Goal: Transaction & Acquisition: Subscribe to service/newsletter

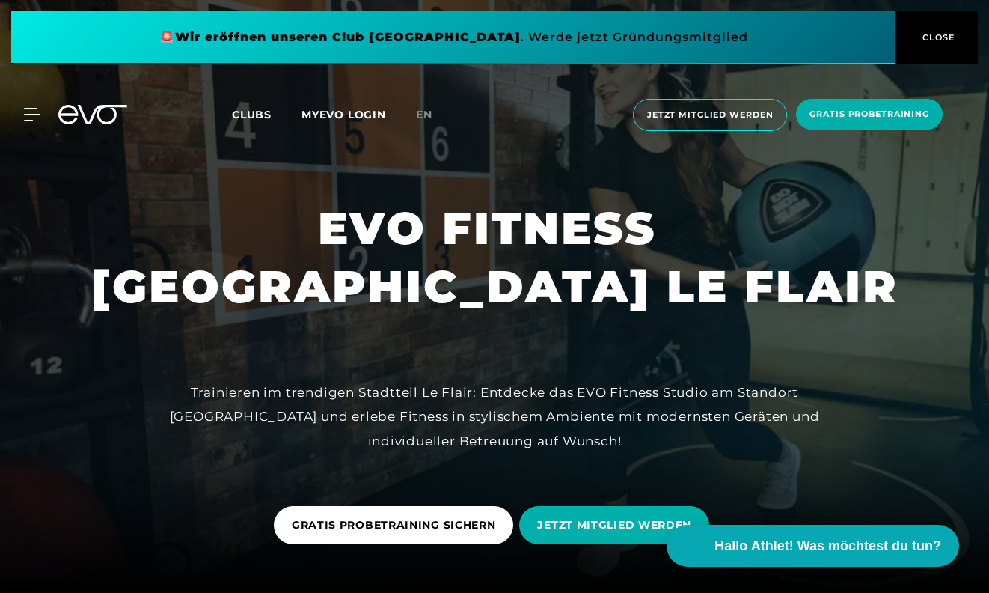
click at [261, 115] on span "Clubs" at bounding box center [252, 114] width 40 height 13
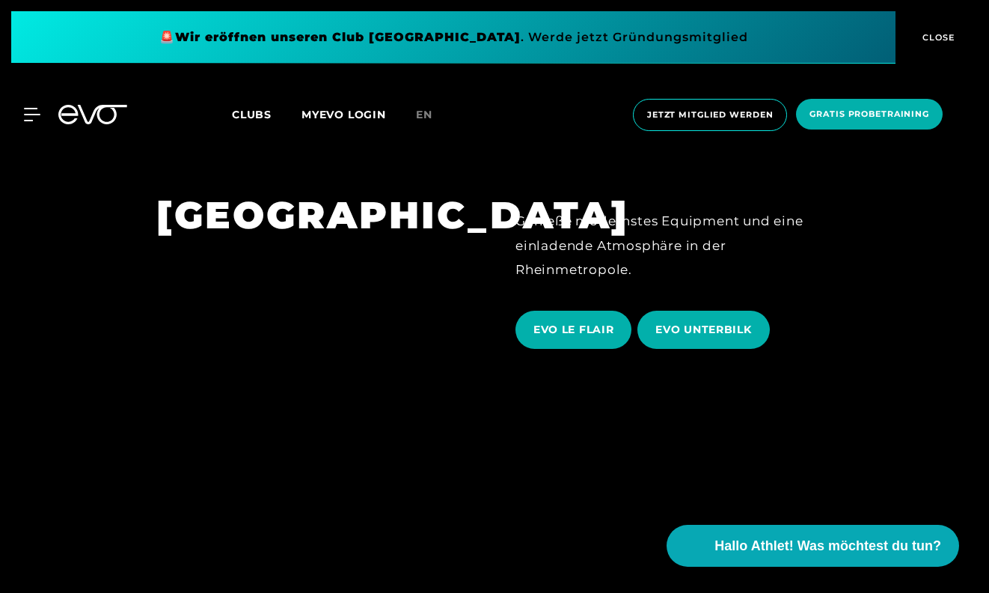
scroll to position [2517, 0]
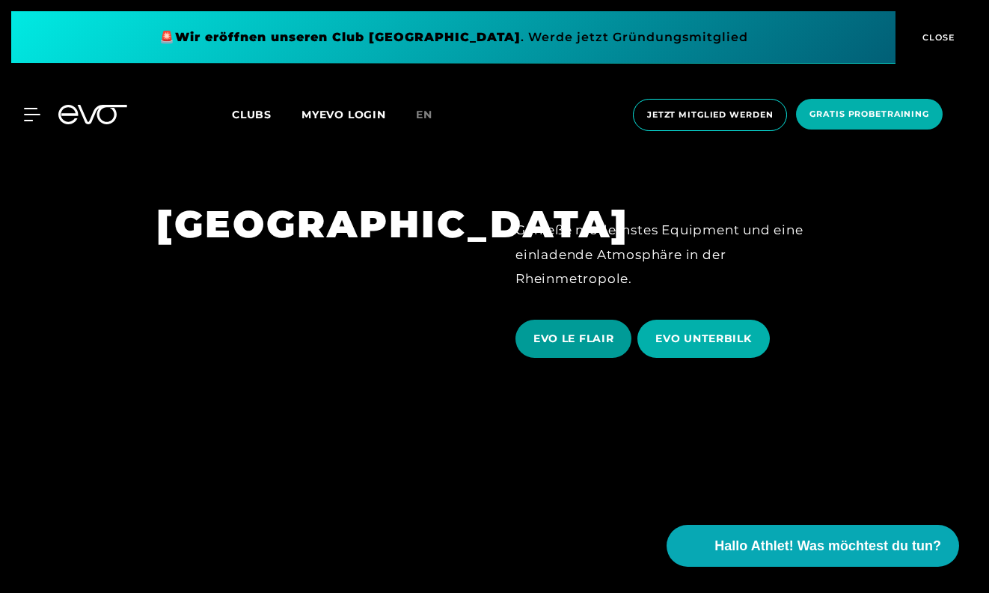
click at [593, 331] on span "EVO LE FLAIR" at bounding box center [574, 339] width 80 height 16
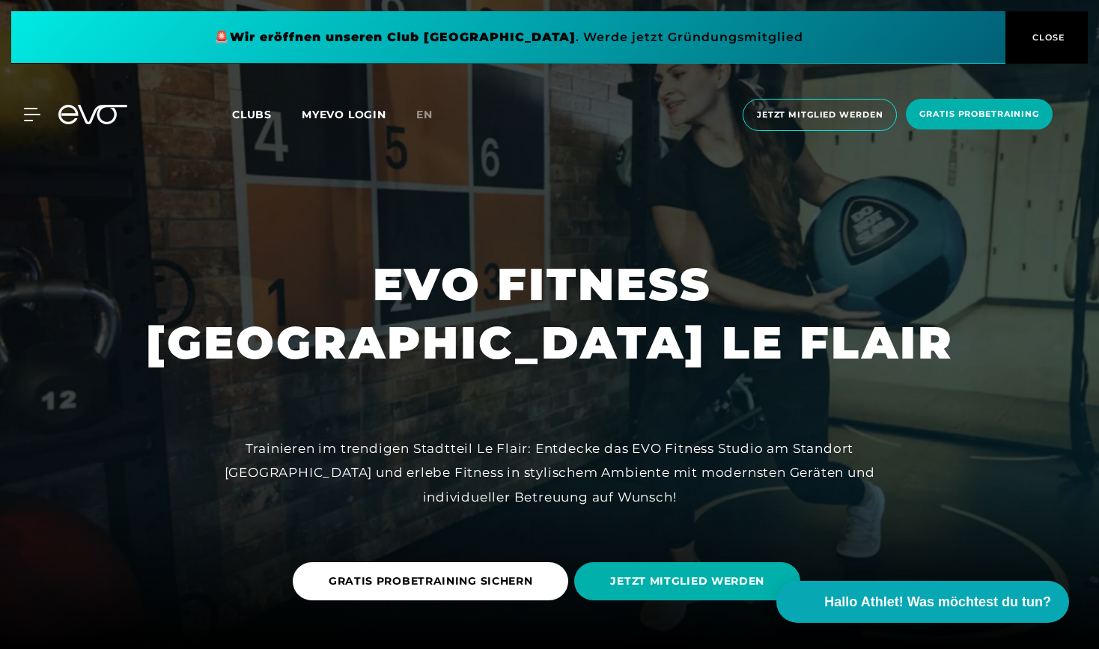
click at [989, 31] on span "CLOSE" at bounding box center [1046, 37] width 37 height 13
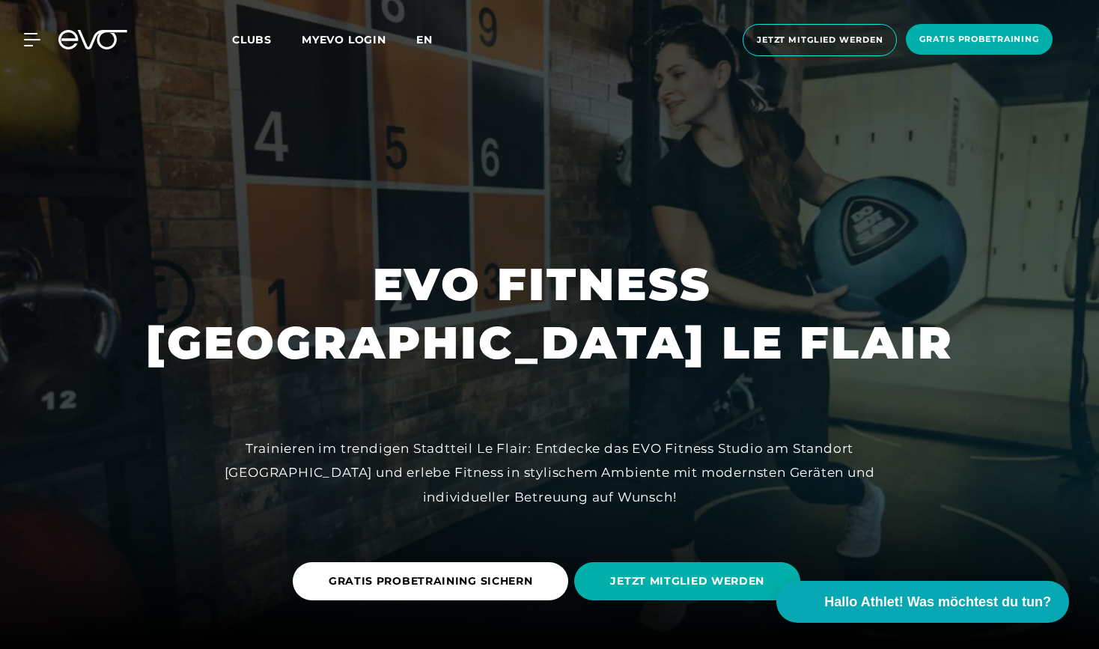
click at [423, 40] on span "en" at bounding box center [424, 39] width 16 height 13
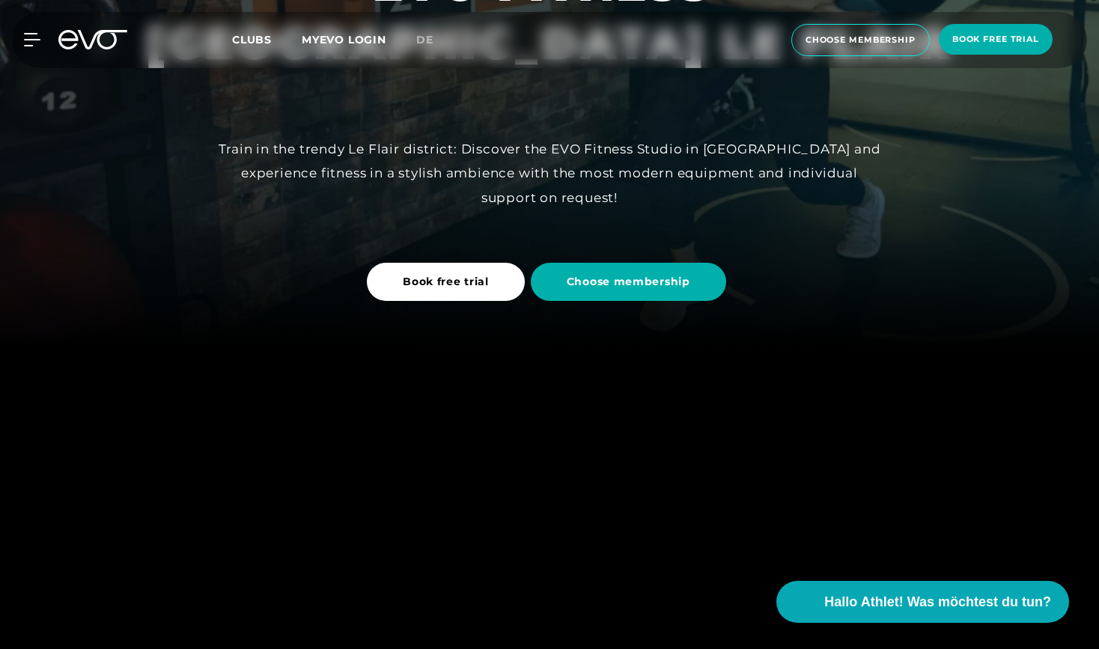
scroll to position [296, 0]
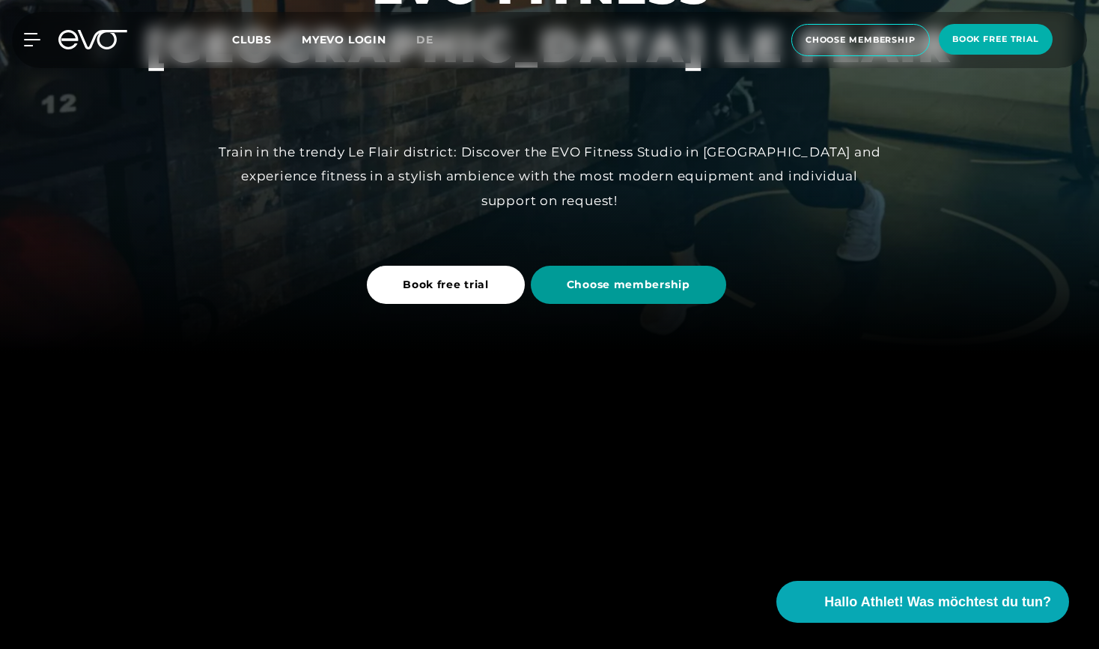
click at [637, 283] on span "Choose membership" at bounding box center [628, 285] width 123 height 16
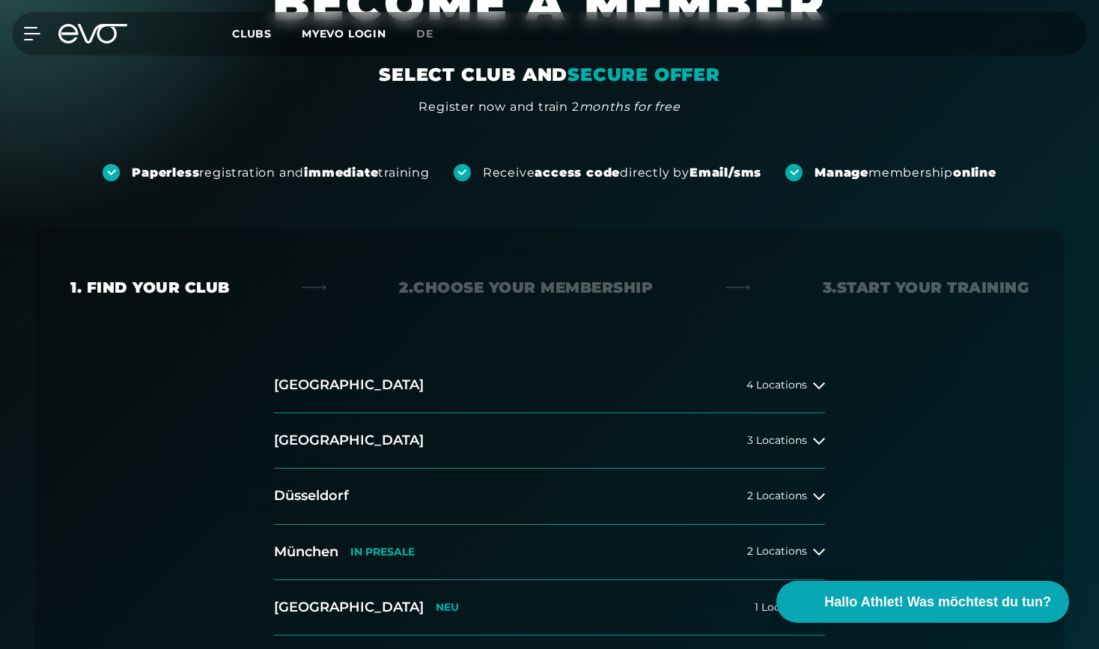
scroll to position [296, 0]
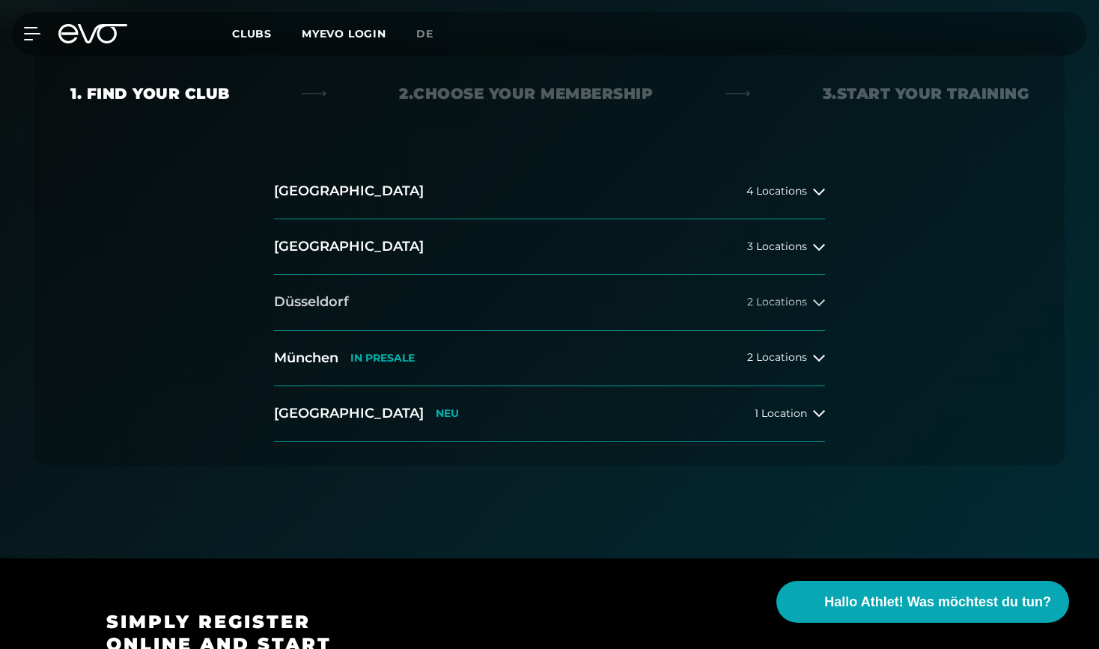
click at [799, 299] on span "2 Locations" at bounding box center [777, 301] width 60 height 11
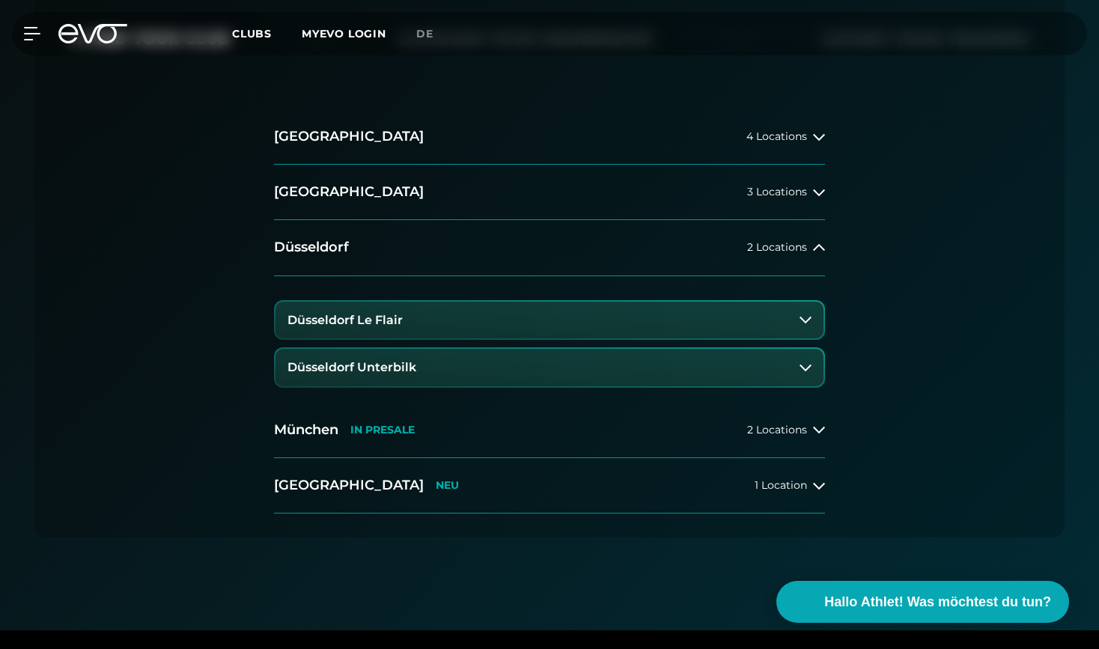
scroll to position [350, 0]
click at [781, 317] on button "Düsseldorf Le Flair" at bounding box center [549, 320] width 548 height 37
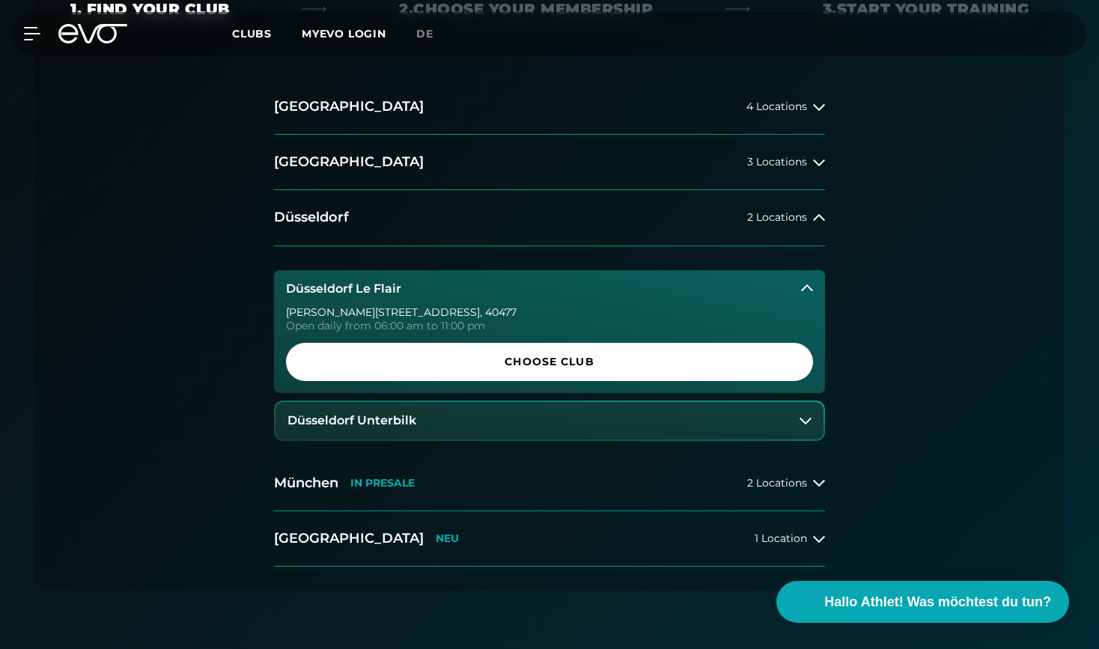
scroll to position [395, 0]
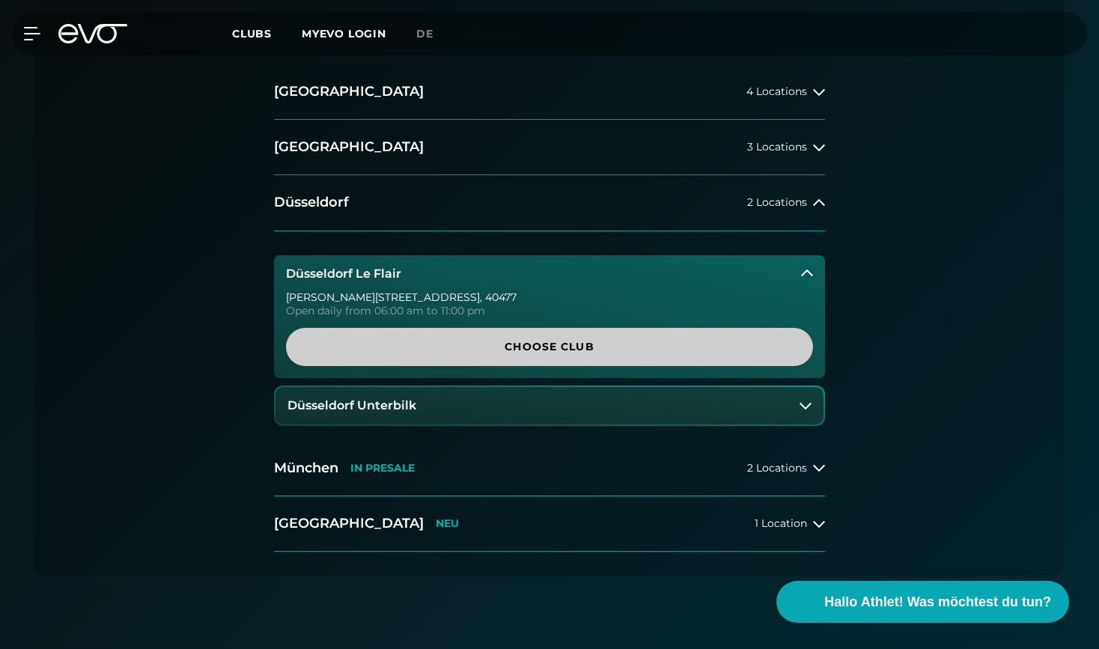
click at [638, 346] on span "Choose Club" at bounding box center [549, 347] width 455 height 16
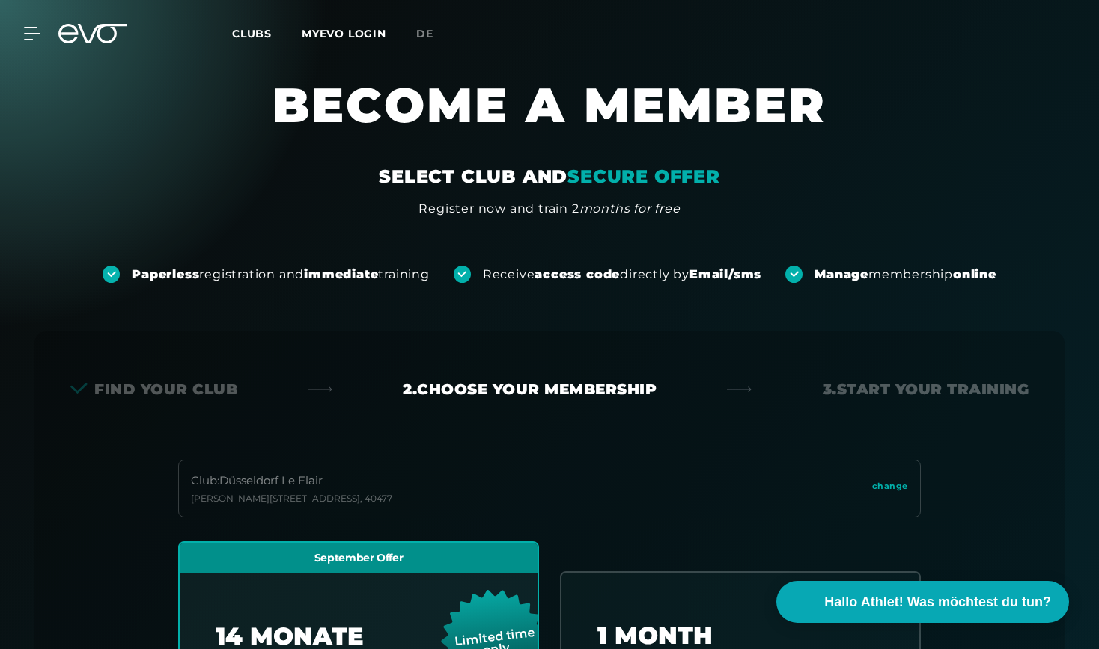
scroll to position [0, 0]
